Goal: Task Accomplishment & Management: Manage account settings

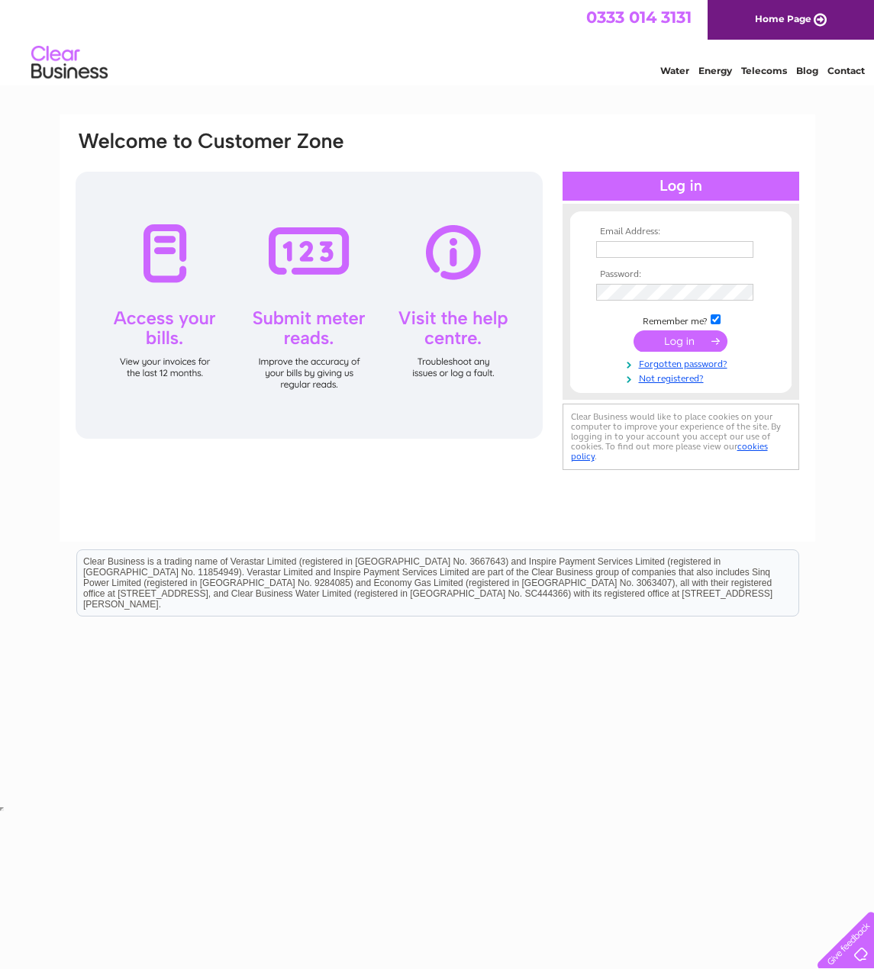
type input "info@granteventhire.com"
click at [683, 347] on input "submit" at bounding box center [680, 340] width 94 height 21
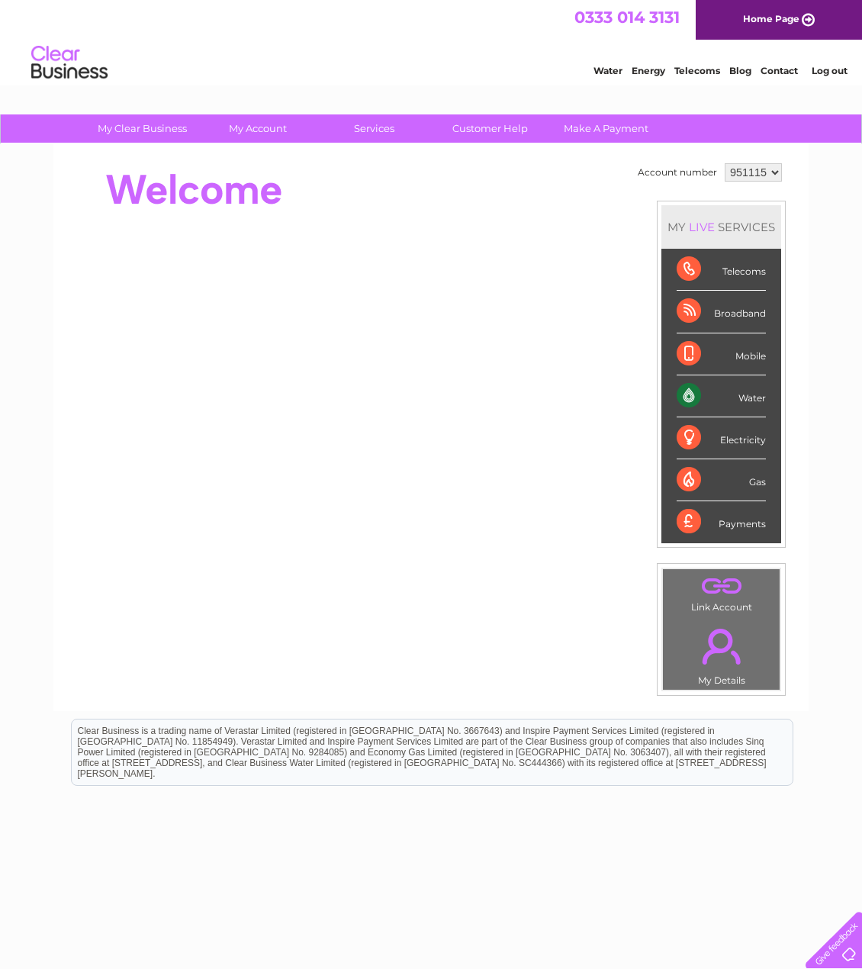
click at [745, 166] on select "951115 976848" at bounding box center [753, 172] width 57 height 18
select select "976848"
click at [725, 163] on select "951115 976848" at bounding box center [753, 172] width 57 height 18
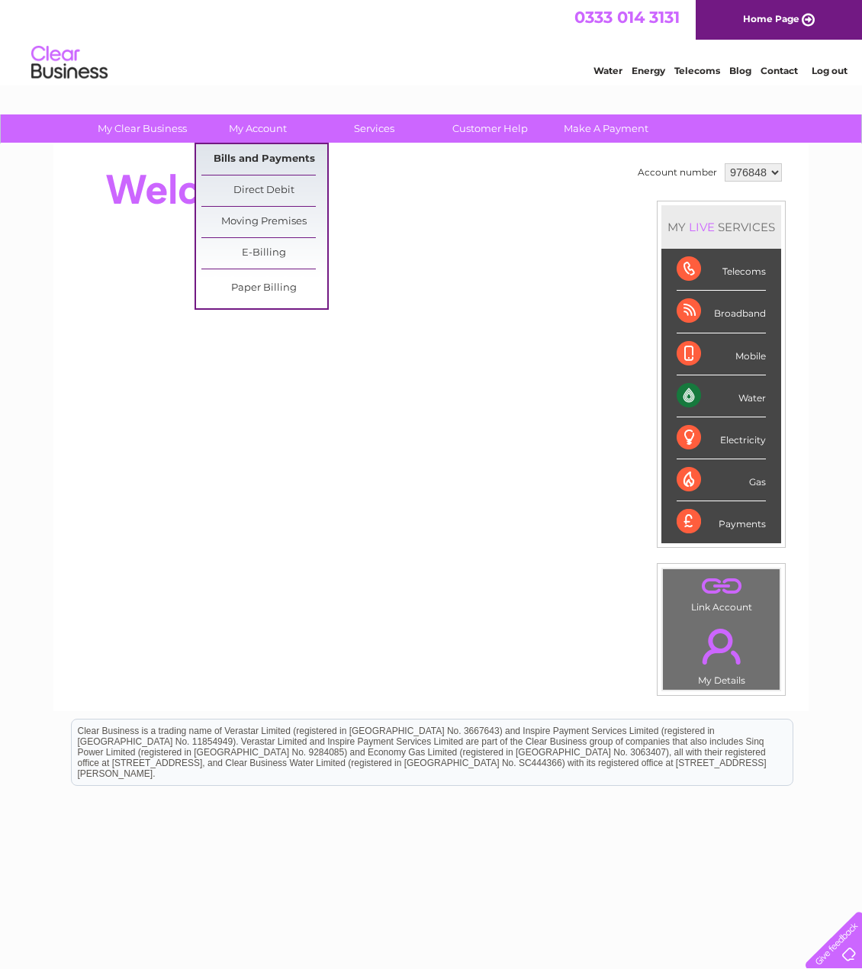
click at [253, 160] on link "Bills and Payments" at bounding box center [264, 159] width 126 height 31
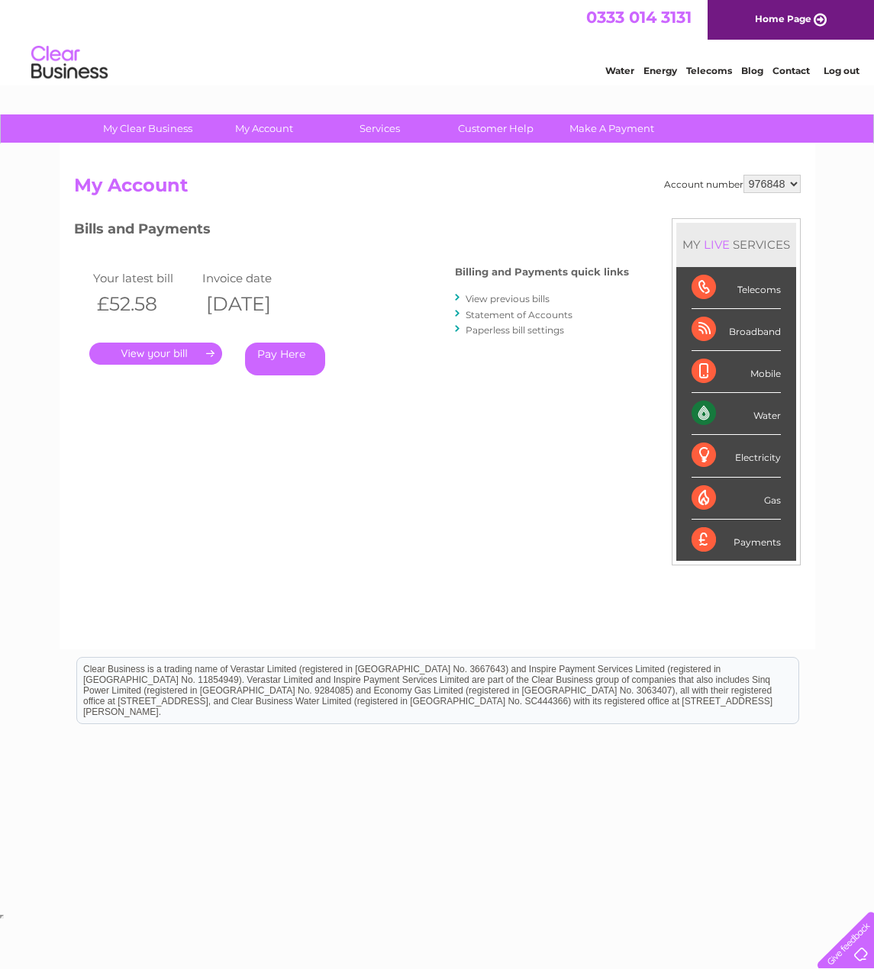
click at [268, 356] on link "Pay Here" at bounding box center [285, 359] width 80 height 33
click at [139, 351] on link "." at bounding box center [155, 354] width 133 height 22
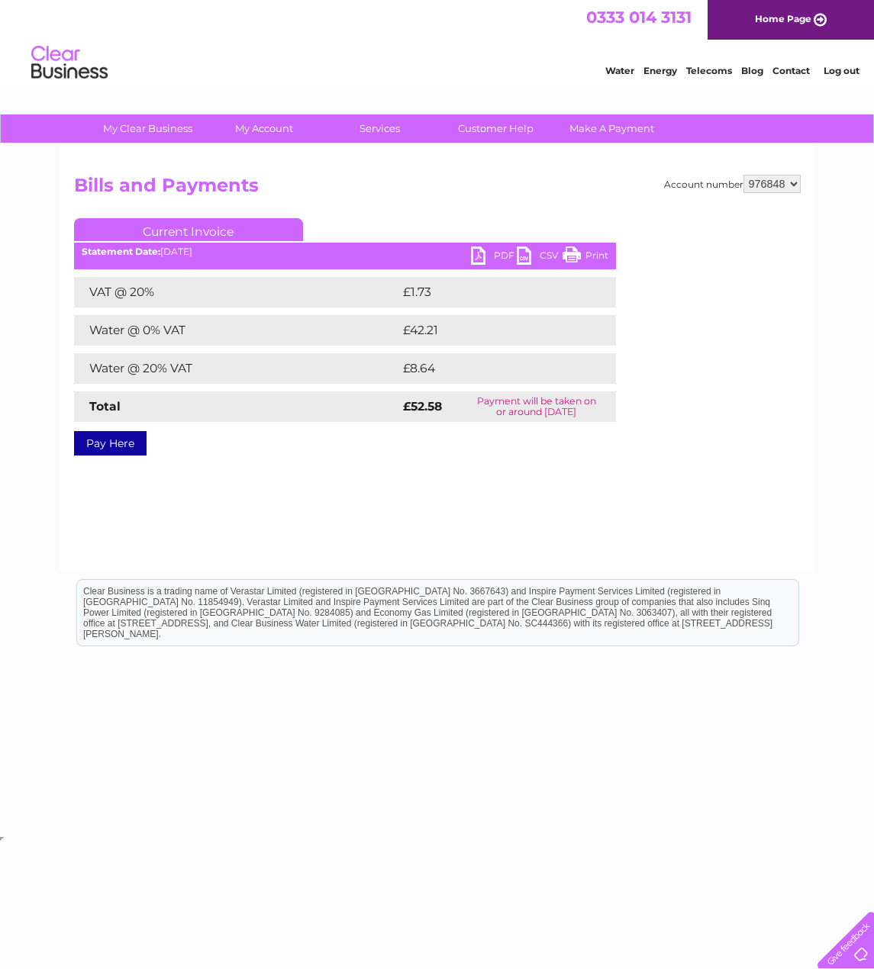
click at [480, 255] on link "PDF" at bounding box center [494, 257] width 46 height 22
